Goal: Information Seeking & Learning: Learn about a topic

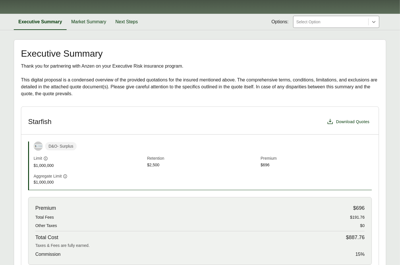
scroll to position [110, 0]
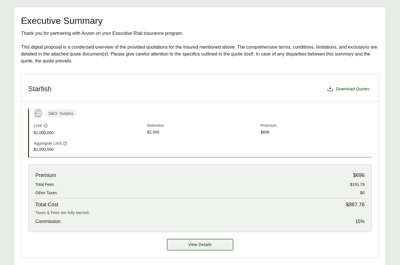
click at [192, 239] on button "View Details" at bounding box center [200, 244] width 66 height 11
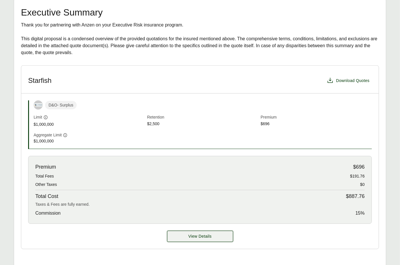
click at [209, 230] on button "View Details" at bounding box center [200, 235] width 66 height 11
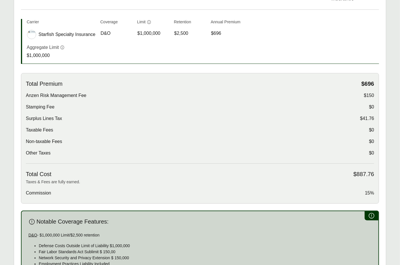
scroll to position [219, 0]
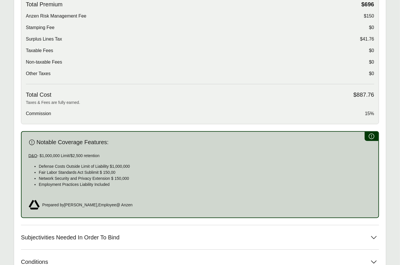
click at [148, 182] on div "Notable Coverage Features: D&O - $1,000,000 Limit/$2,500 retention Defense Cost…" at bounding box center [200, 174] width 358 height 87
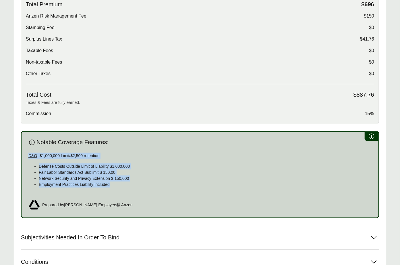
drag, startPoint x: 114, startPoint y: 173, endPoint x: 26, endPoint y: 141, distance: 93.2
click at [26, 141] on div "Notable Coverage Features: D&O - $1,000,000 Limit/$2,500 retention Defense Cost…" at bounding box center [200, 174] width 358 height 87
copy div "D&O - $1,000,000 Limit/$2,500 retention Defense Costs Outside Limit of Liabilit…"
click at [91, 225] on button "Subjectivities Needed In Order To Bind" at bounding box center [200, 237] width 358 height 24
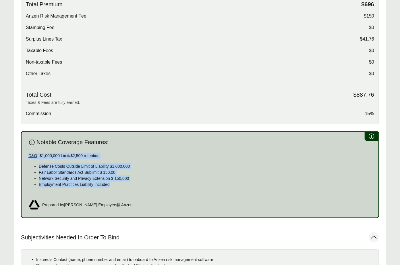
scroll to position [248, 0]
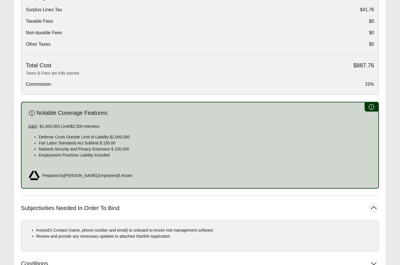
click at [83, 233] on p "Review and provide any necessary updates to attached Starfish Application" at bounding box center [205, 236] width 338 height 6
copy div "Review and provide any necessary updates to attached Starfish Application"
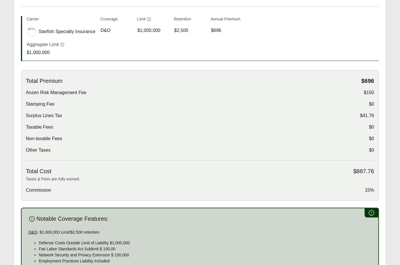
scroll to position [245, 0]
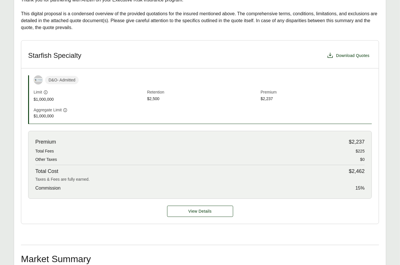
scroll to position [4, 0]
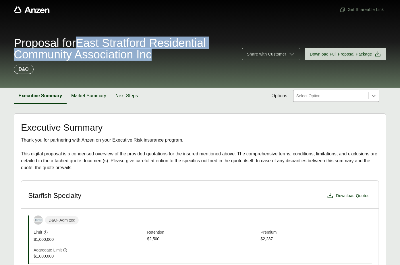
drag, startPoint x: 84, startPoint y: 41, endPoint x: 168, endPoint y: 55, distance: 85.2
click at [168, 55] on span "Proposal for East Stratford Residential Community Association Inc" at bounding box center [125, 48] width 222 height 23
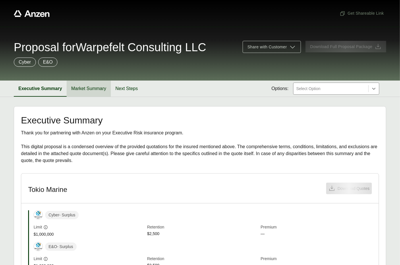
click at [91, 87] on button "Market Summary" at bounding box center [89, 88] width 44 height 16
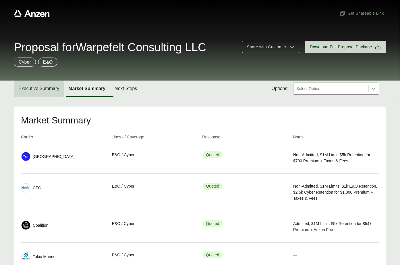
click at [44, 93] on button "Executive Summary" at bounding box center [39, 88] width 50 height 16
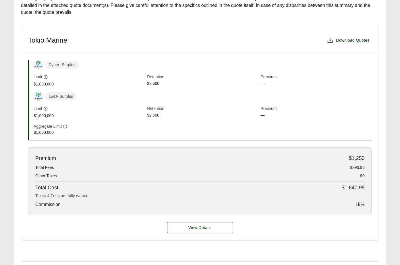
scroll to position [203, 0]
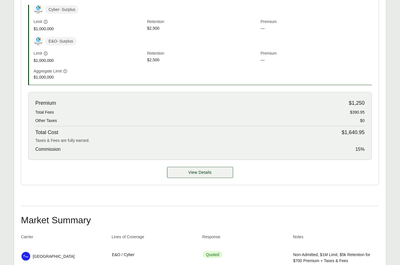
click at [196, 172] on span "View Details" at bounding box center [200, 172] width 23 height 6
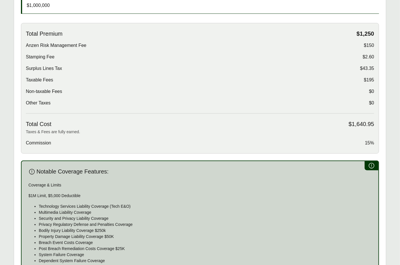
scroll to position [321, 0]
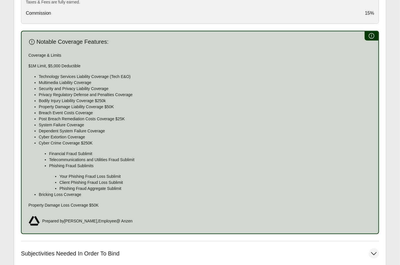
click at [77, 244] on button "Subjectivities Needed In Order To Bind" at bounding box center [200, 253] width 358 height 24
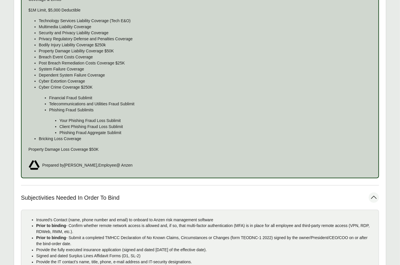
scroll to position [409, 0]
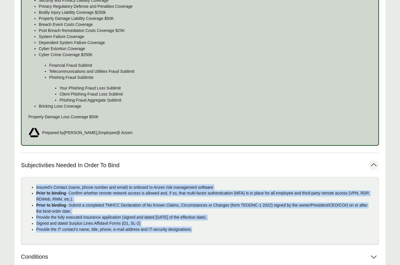
drag, startPoint x: 215, startPoint y: 232, endPoint x: 32, endPoint y: 183, distance: 190.1
click at [32, 183] on div "Insured's Contact (name, phone number and email) to onboard to Anzen risk manag…" at bounding box center [200, 210] width 358 height 67
copy ul "Insured's Contact (name, phone number and email) to onboard to Anzen risk manag…"
